Goal: Transaction & Acquisition: Purchase product/service

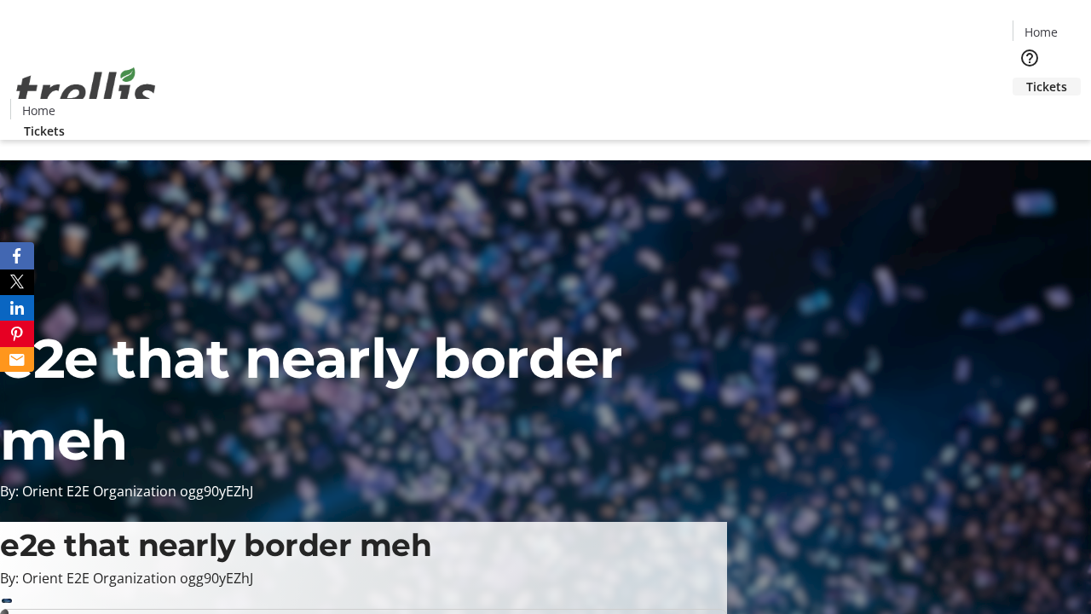
click at [1026, 78] on span "Tickets" at bounding box center [1046, 87] width 41 height 18
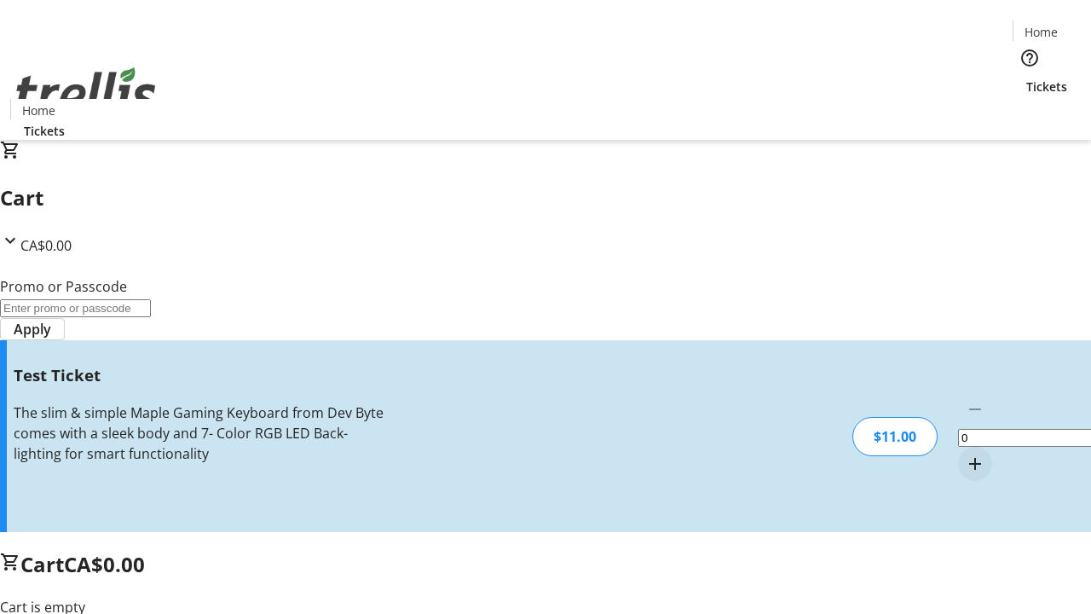
click at [965, 453] on mat-icon "Increment by one" at bounding box center [975, 463] width 20 height 20
type input "1"
type input "UNLOCK"
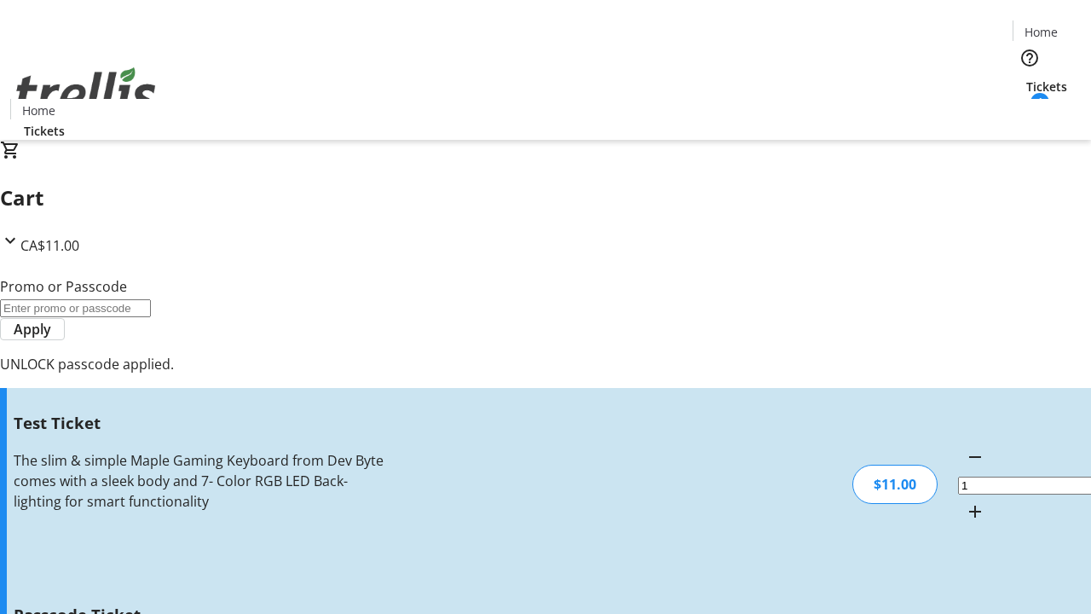
type input "5"
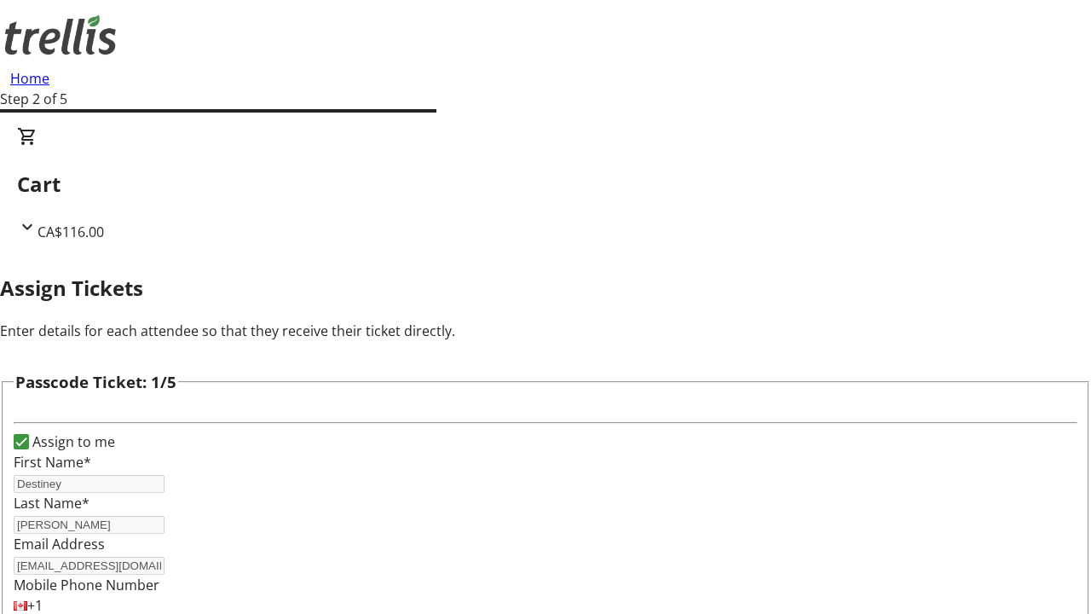
type input "[PERSON_NAME]"
type input "Abbigail"
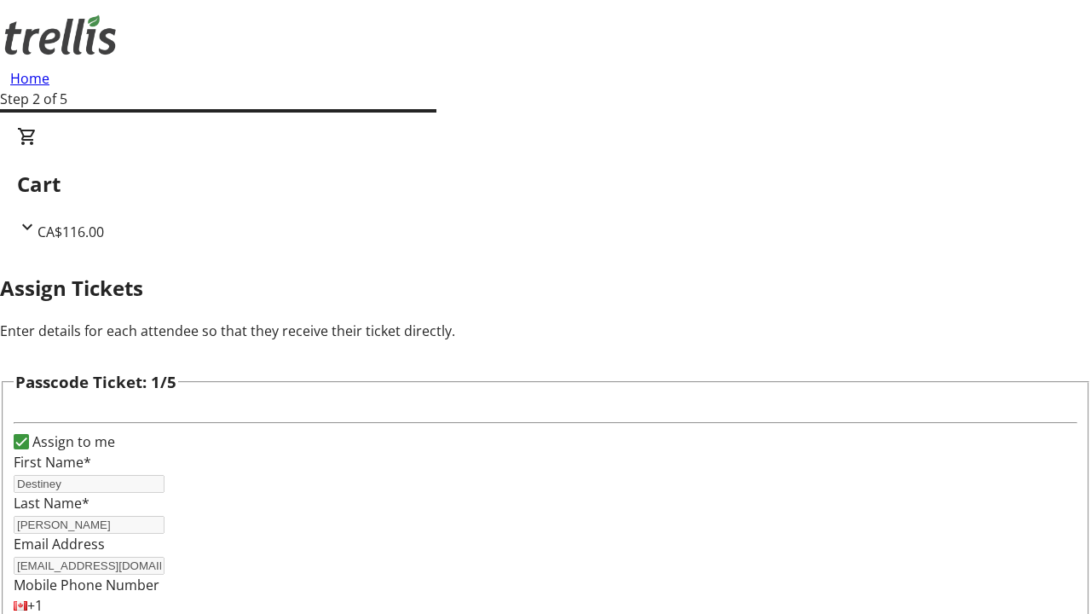
type input "[PERSON_NAME]"
checkbox input "true"
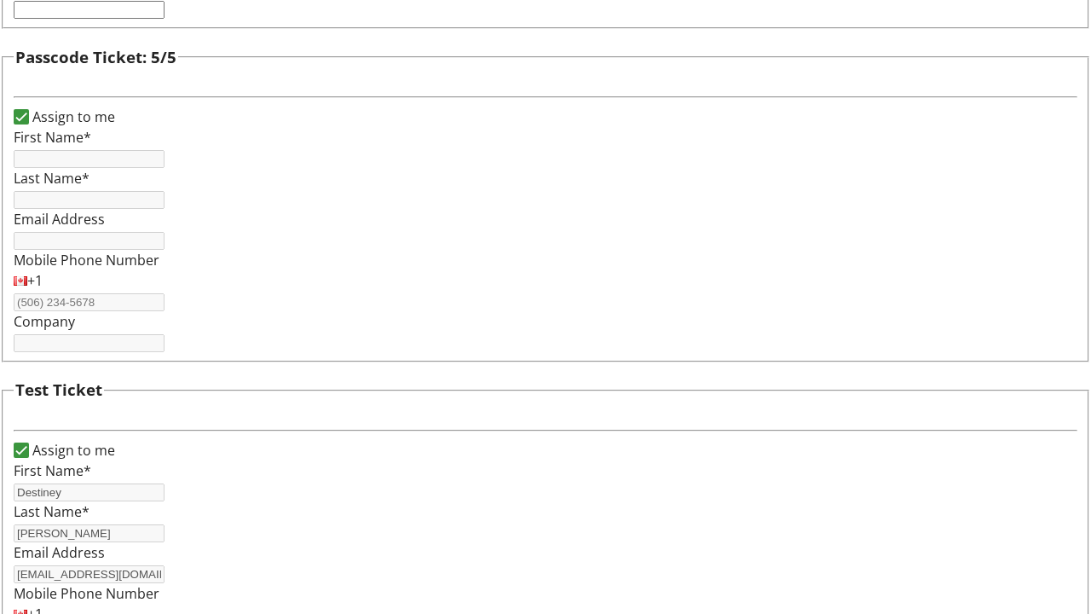
type input "Destiney"
type input "[PERSON_NAME]"
type input "[EMAIL_ADDRESS][DOMAIN_NAME]"
